Goal: Task Accomplishment & Management: Use online tool/utility

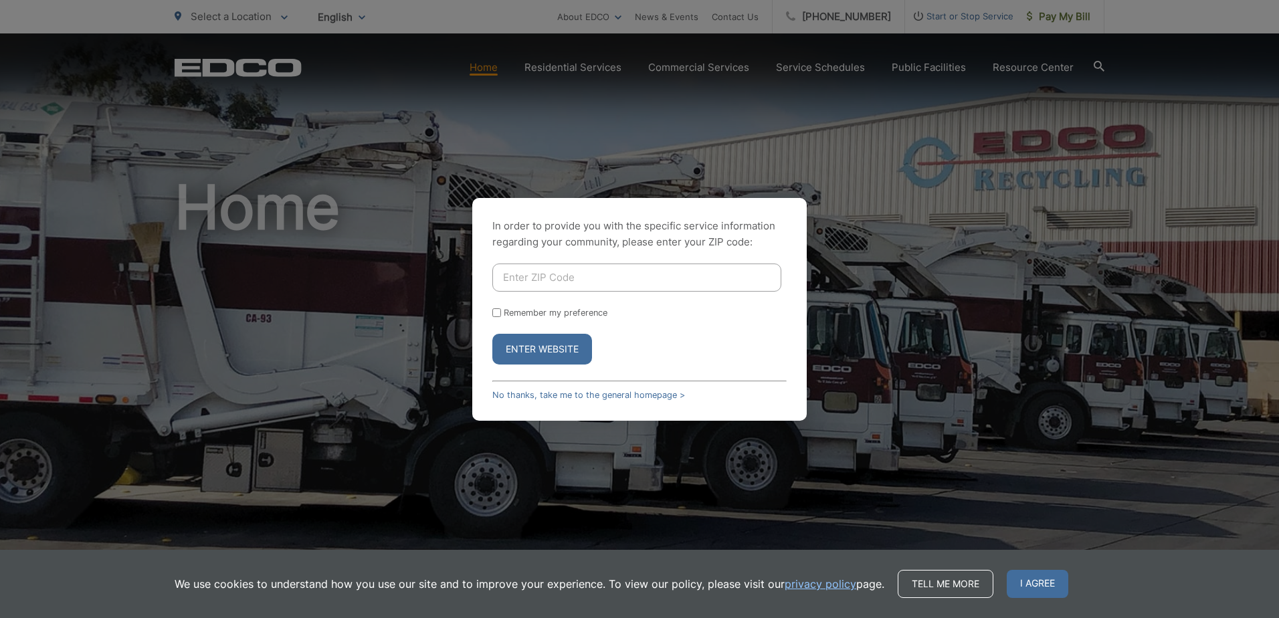
click at [597, 277] on input "Enter ZIP Code" at bounding box center [636, 277] width 289 height 28
type input "91977"
click at [552, 345] on button "Enter Website" at bounding box center [542, 349] width 100 height 31
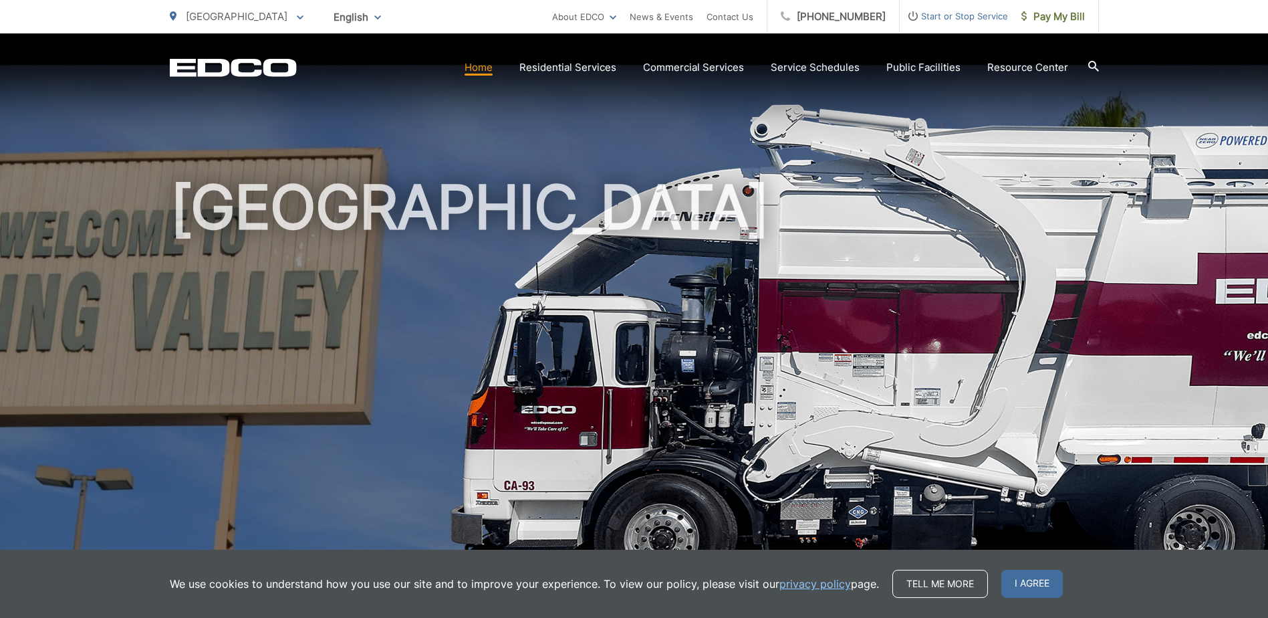
click at [1080, 403] on h1 "[GEOGRAPHIC_DATA]" at bounding box center [634, 385] width 929 height 423
click at [1061, 21] on span "Pay My Bill" at bounding box center [1054, 17] width 64 height 16
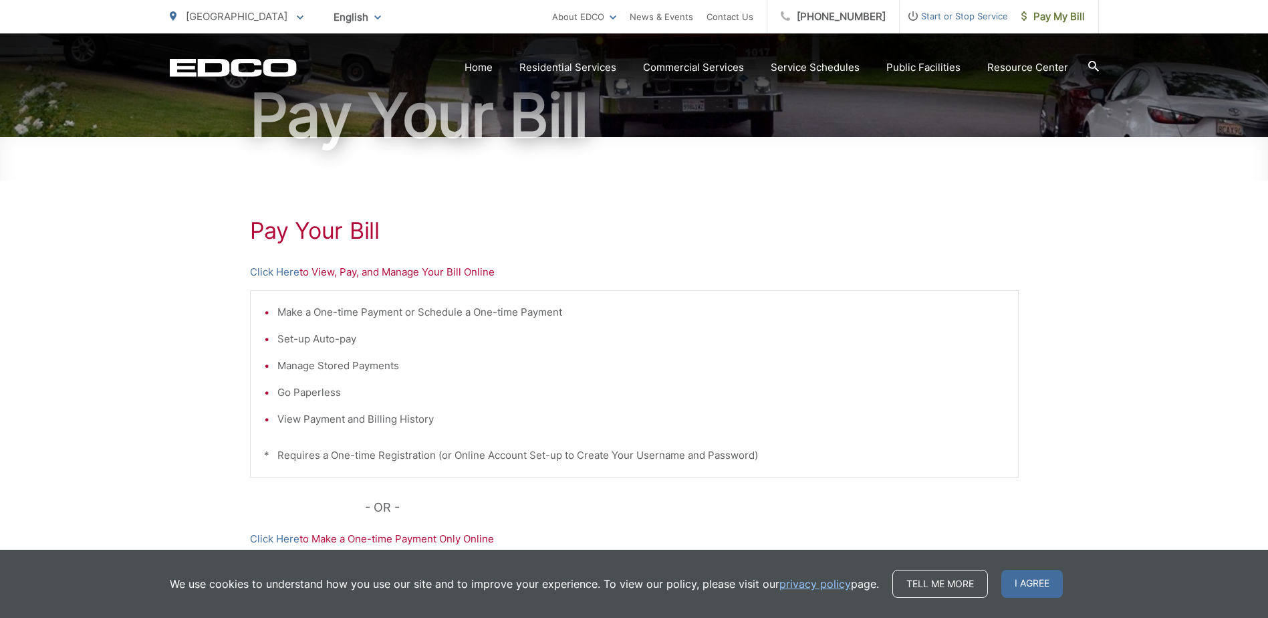
scroll to position [134, 0]
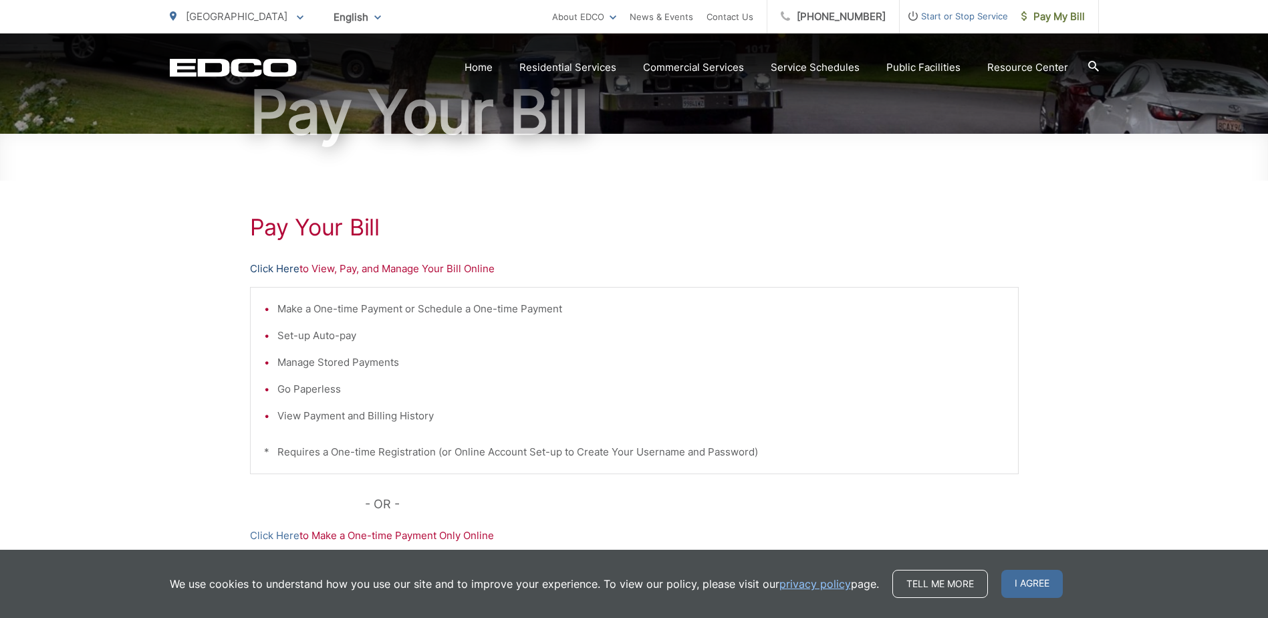
click at [275, 267] on link "Click Here" at bounding box center [274, 269] width 49 height 16
